Goal: Task Accomplishment & Management: Manage account settings

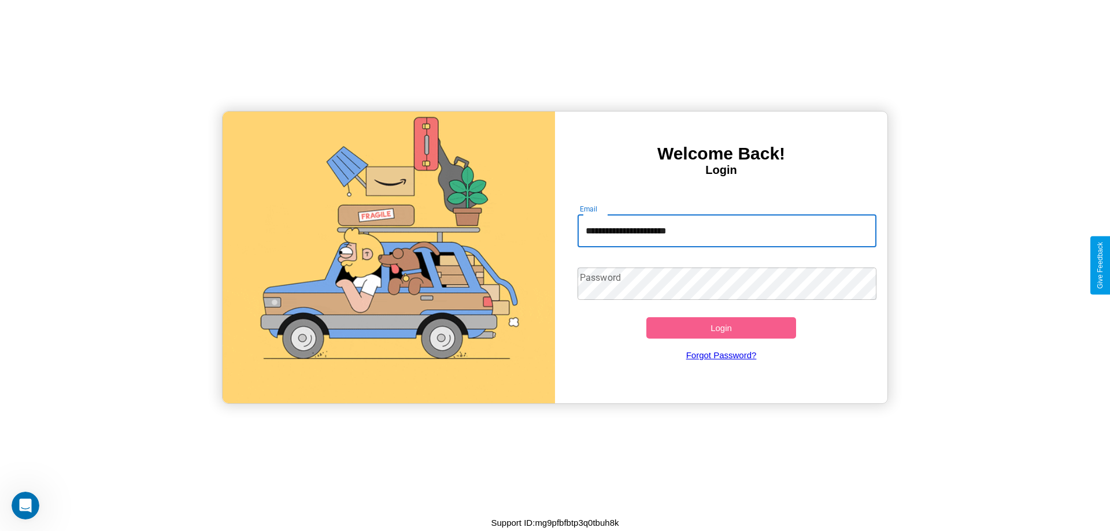
type input "**********"
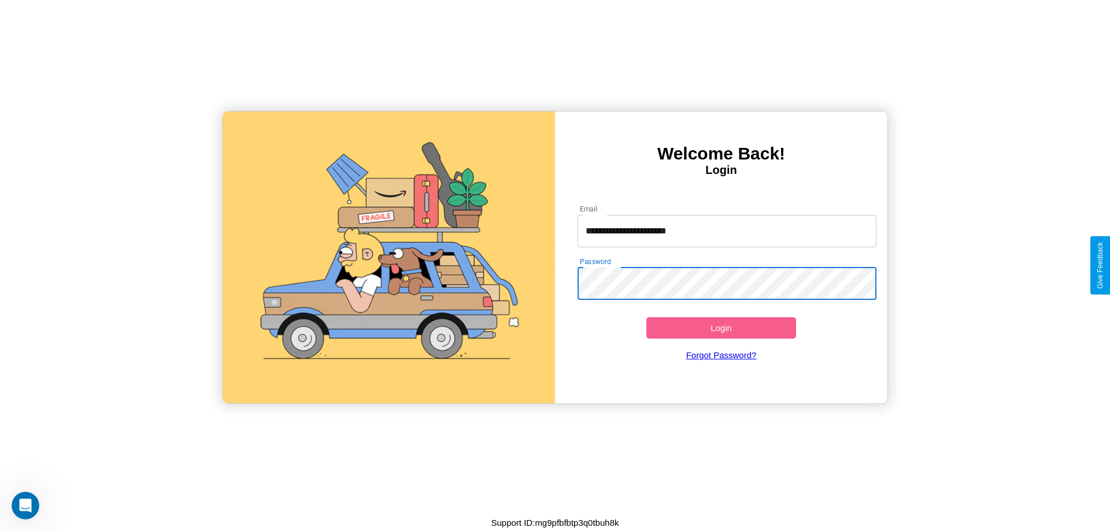
click at [721, 328] on button "Login" at bounding box center [721, 327] width 150 height 21
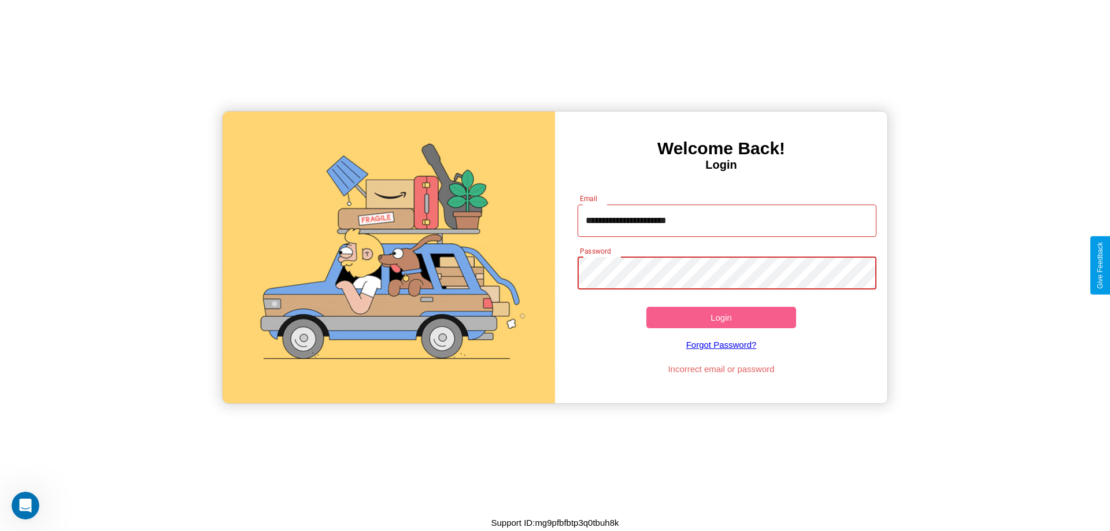
click at [721, 317] on button "Login" at bounding box center [721, 317] width 150 height 21
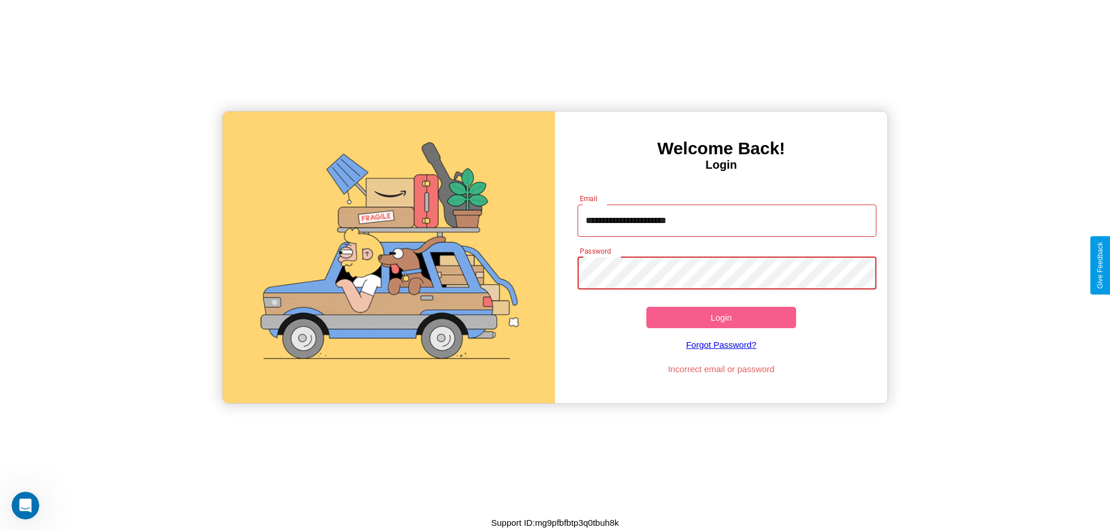
click at [721, 317] on button "Login" at bounding box center [721, 317] width 150 height 21
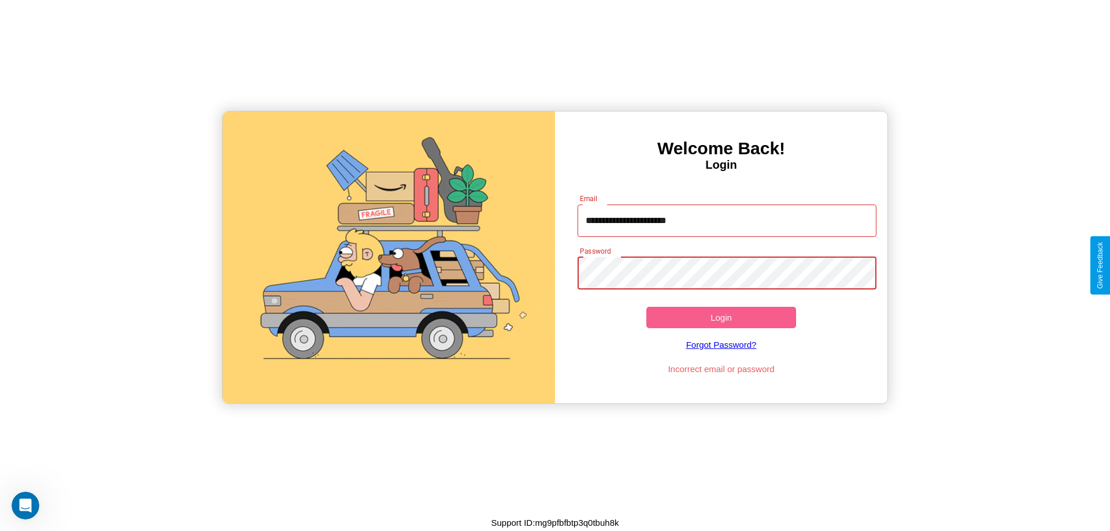
click at [721, 317] on button "Login" at bounding box center [721, 317] width 150 height 21
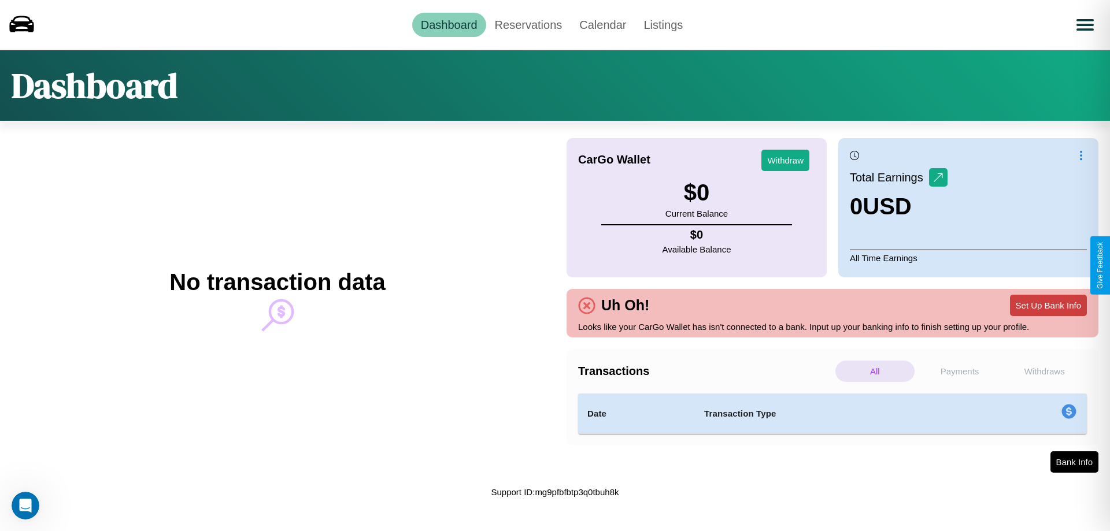
click at [1048, 305] on button "Set Up Bank Info" at bounding box center [1048, 305] width 77 height 21
